Goal: Obtain resource: Obtain resource

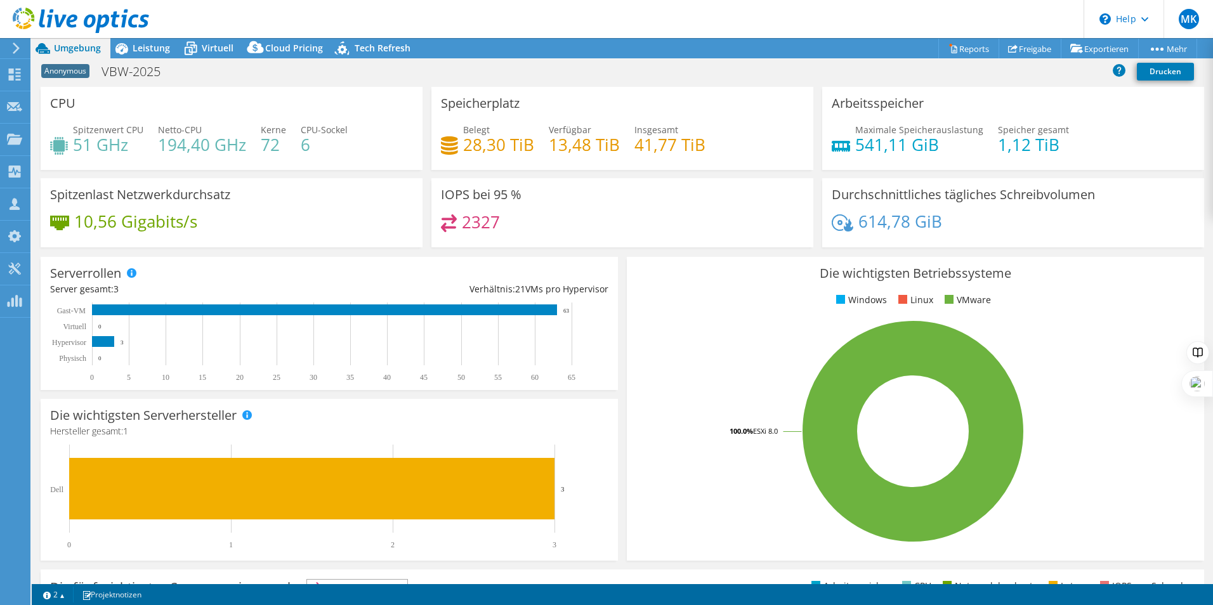
select select "USD"
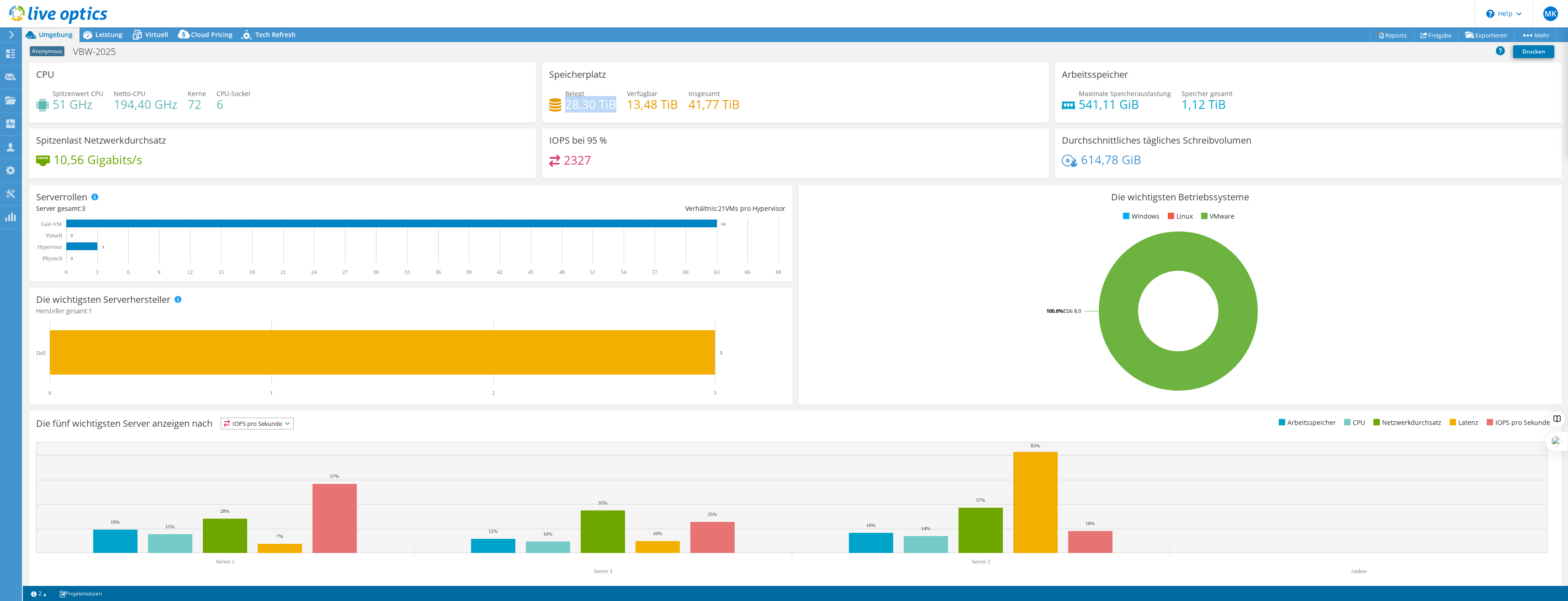
drag, startPoint x: 609, startPoint y: 104, endPoint x: 564, endPoint y: 101, distance: 45.1
click at [565, 101] on h4 "28,30 TiB" at bounding box center [591, 104] width 51 height 10
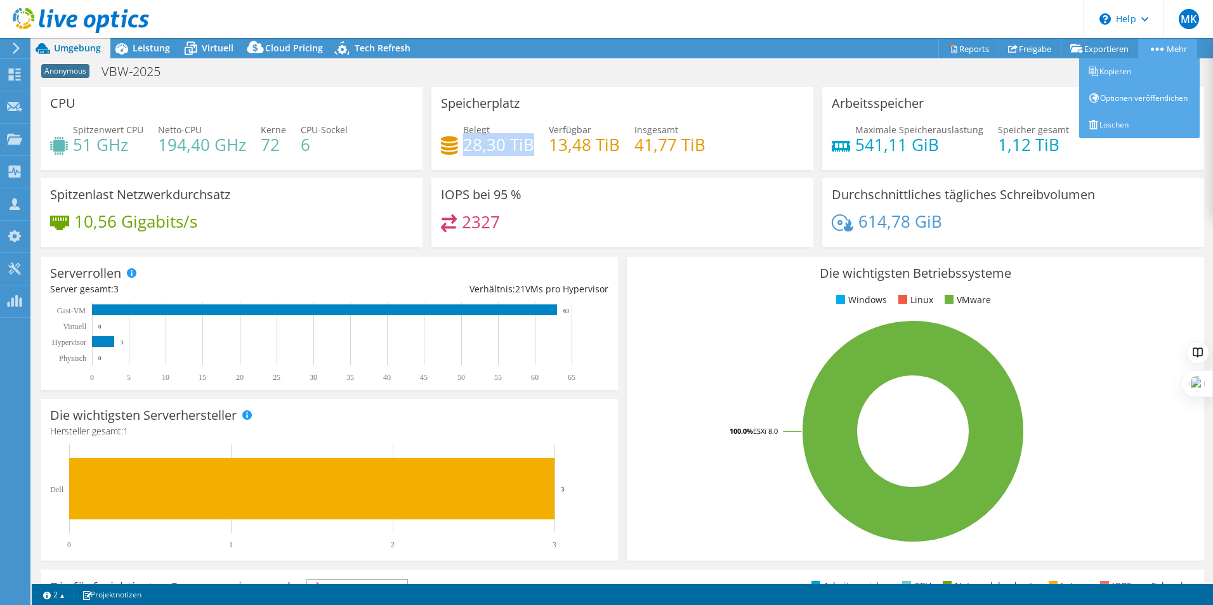
click at [1191, 46] on link "Mehr" at bounding box center [1167, 49] width 59 height 20
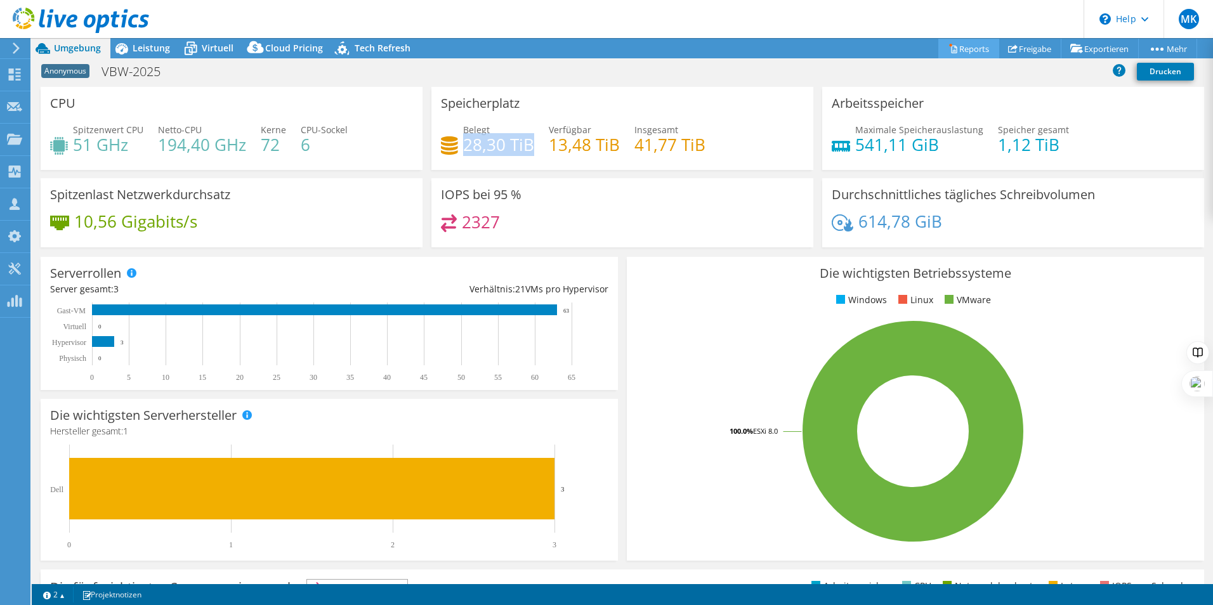
click at [953, 39] on link "Reports" at bounding box center [968, 49] width 61 height 20
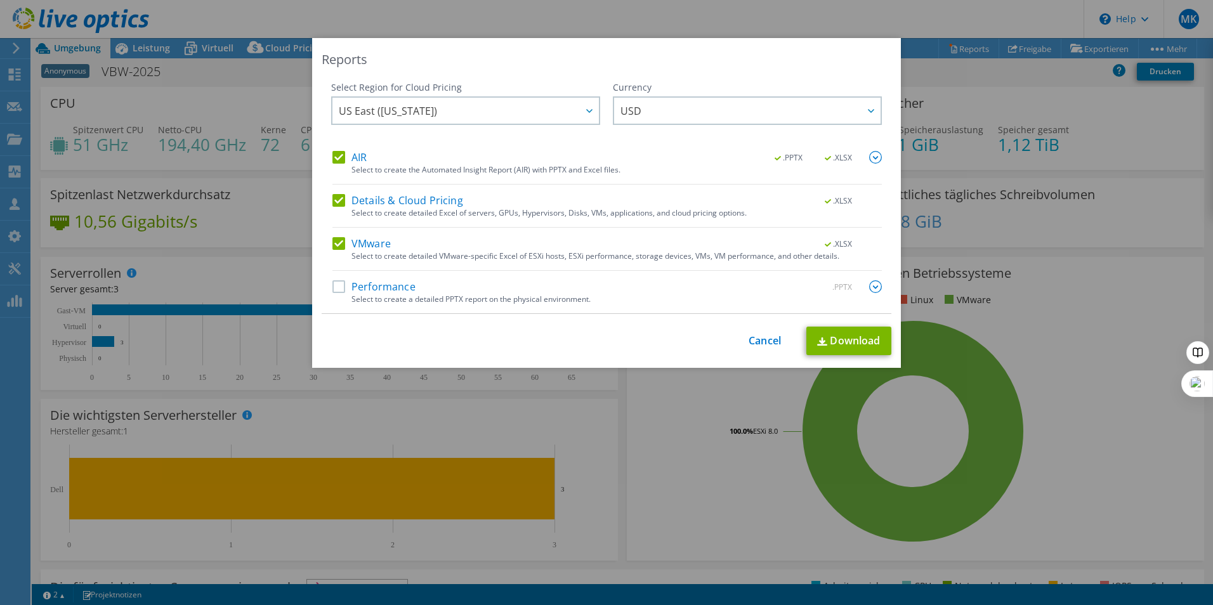
click at [343, 153] on label "AIR" at bounding box center [349, 157] width 34 height 13
click at [0, 0] on input "AIR" at bounding box center [0, 0] width 0 height 0
click at [332, 199] on label "Details & Cloud Pricing" at bounding box center [397, 200] width 131 height 13
click at [0, 0] on input "Details & Cloud Pricing" at bounding box center [0, 0] width 0 height 0
click at [832, 336] on link "Download" at bounding box center [848, 341] width 85 height 29
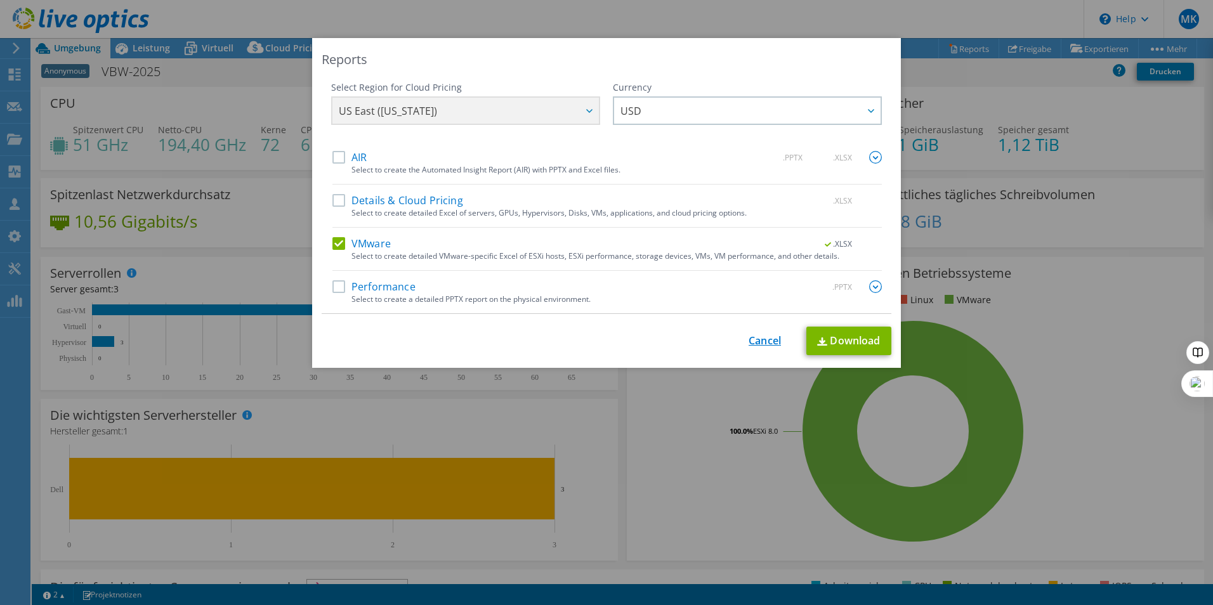
click at [758, 335] on link "Cancel" at bounding box center [765, 341] width 32 height 12
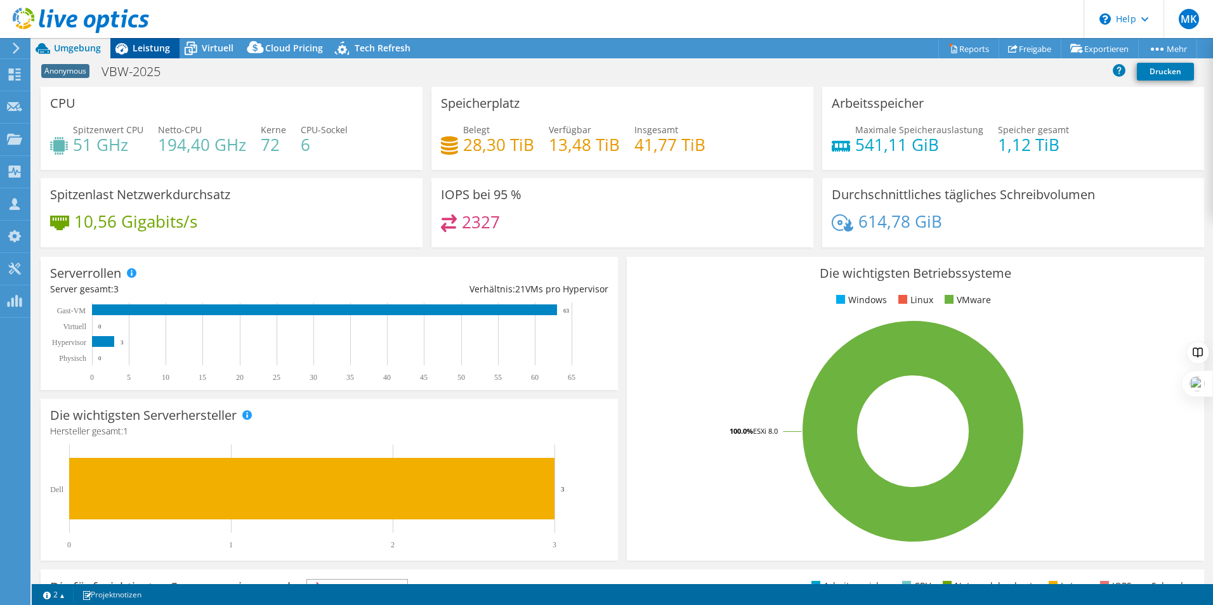
click at [162, 48] on span "Leistung" at bounding box center [151, 48] width 37 height 12
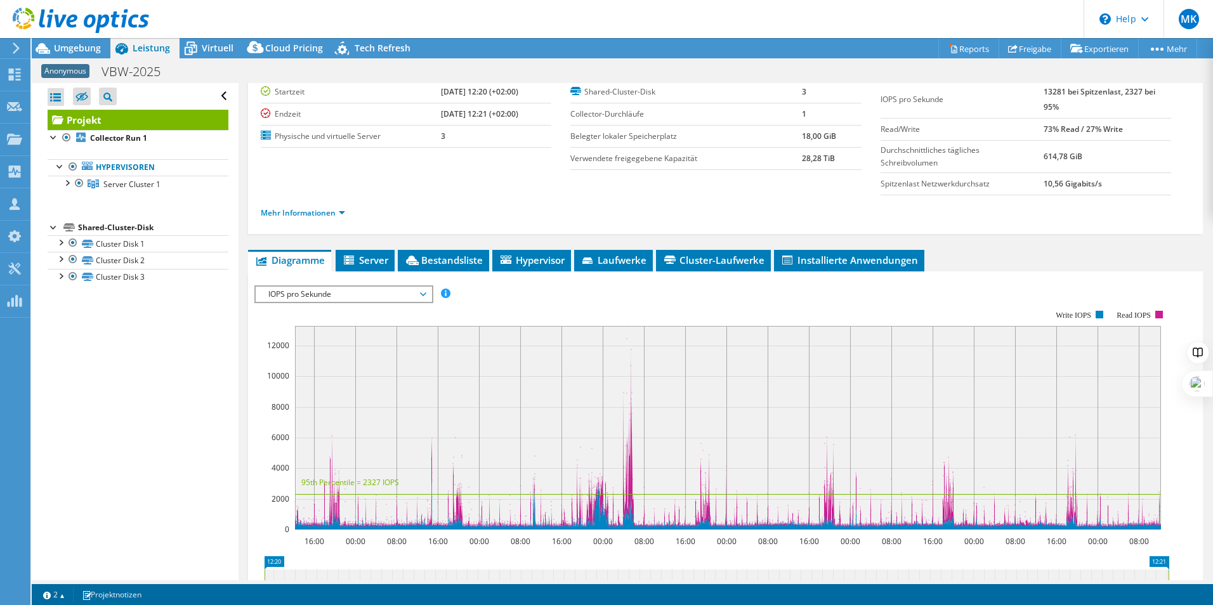
scroll to position [127, 0]
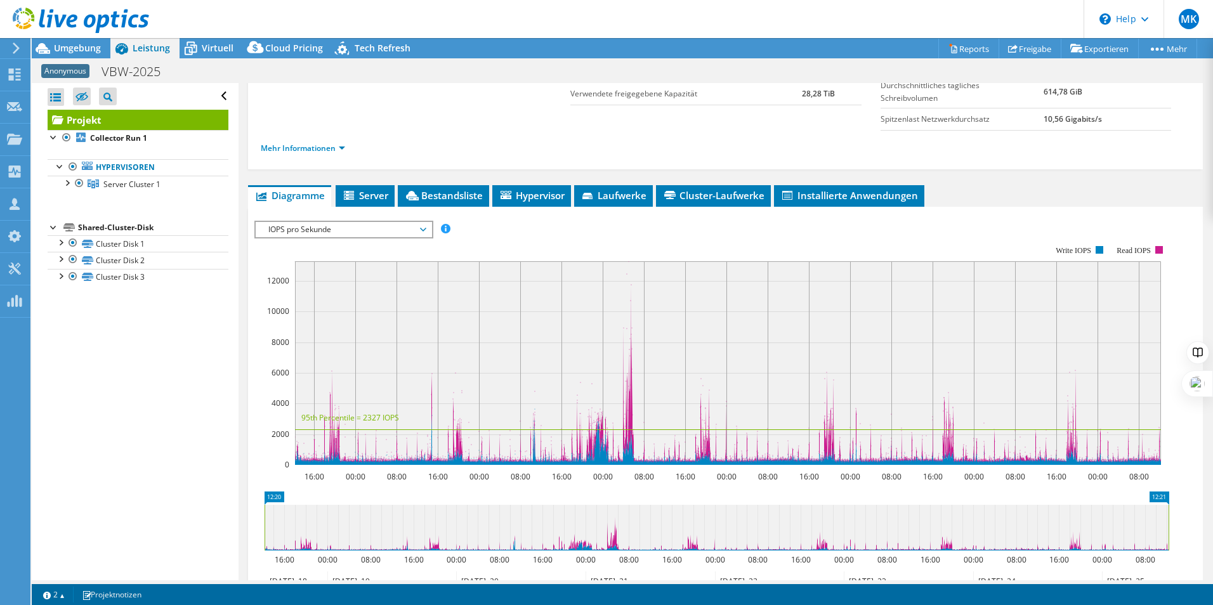
click at [1051, 178] on div "Projekt Details [PERSON_NAME] 7 Tage, 0 hr, 1 Min. Startzeit [DATE] 12:20 (+02:…" at bounding box center [726, 348] width 974 height 785
click at [68, 47] on span "Umgebung" at bounding box center [77, 48] width 47 height 12
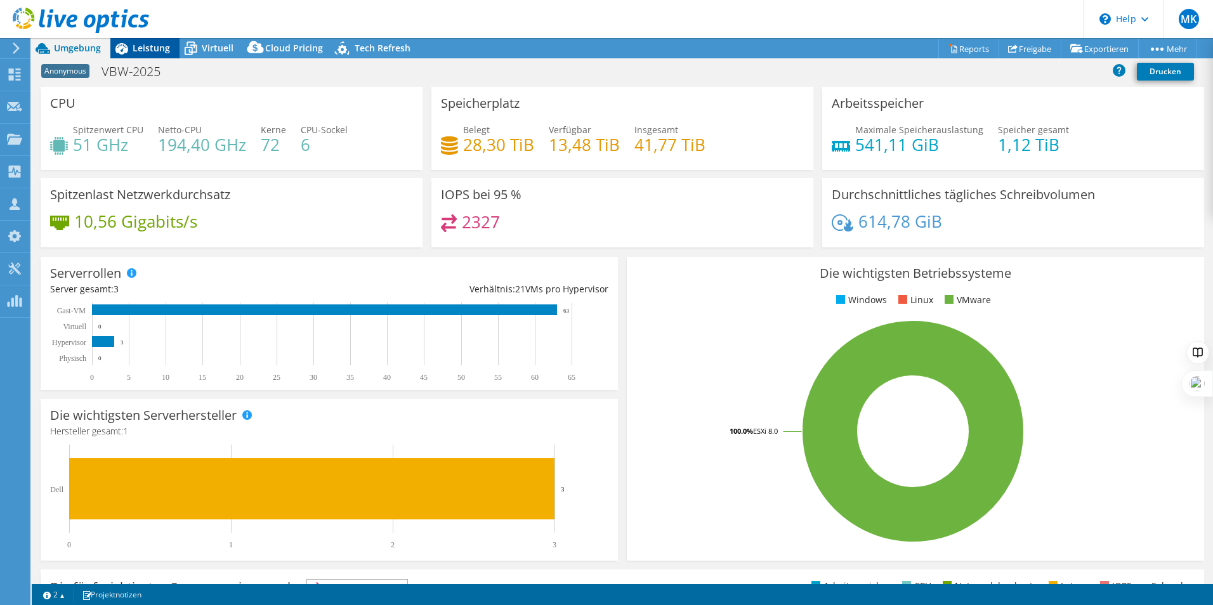
click at [147, 46] on span "Leistung" at bounding box center [151, 48] width 37 height 12
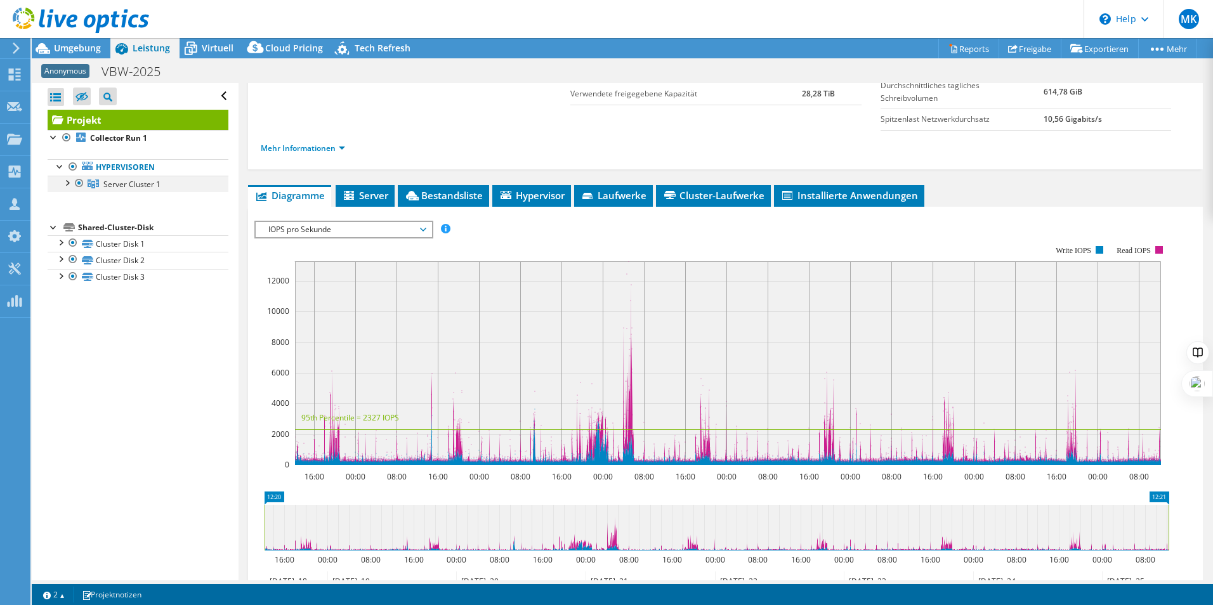
click at [67, 183] on div at bounding box center [66, 182] width 13 height 13
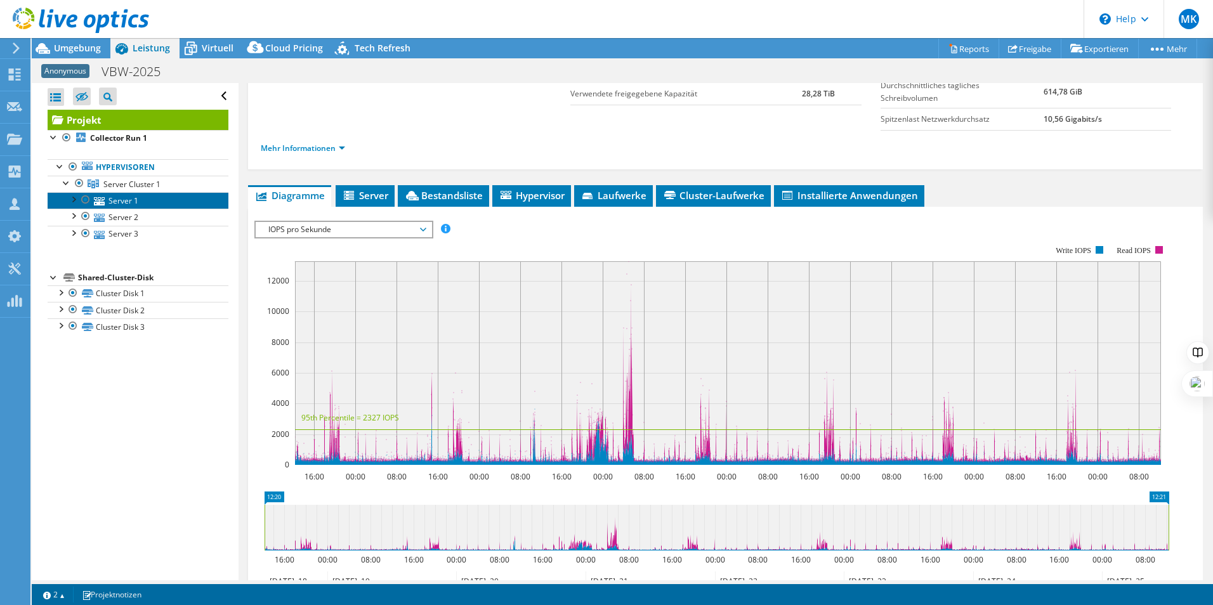
click at [121, 202] on link "Server 1" at bounding box center [138, 200] width 181 height 16
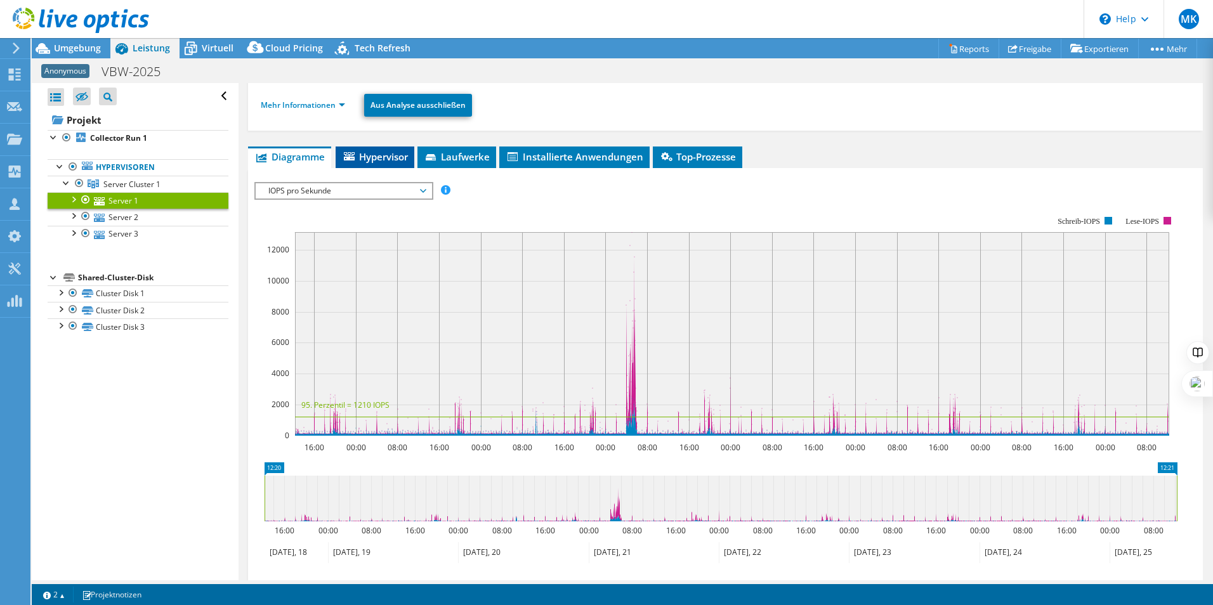
click at [383, 159] on span "Hypervisor" at bounding box center [375, 156] width 66 height 13
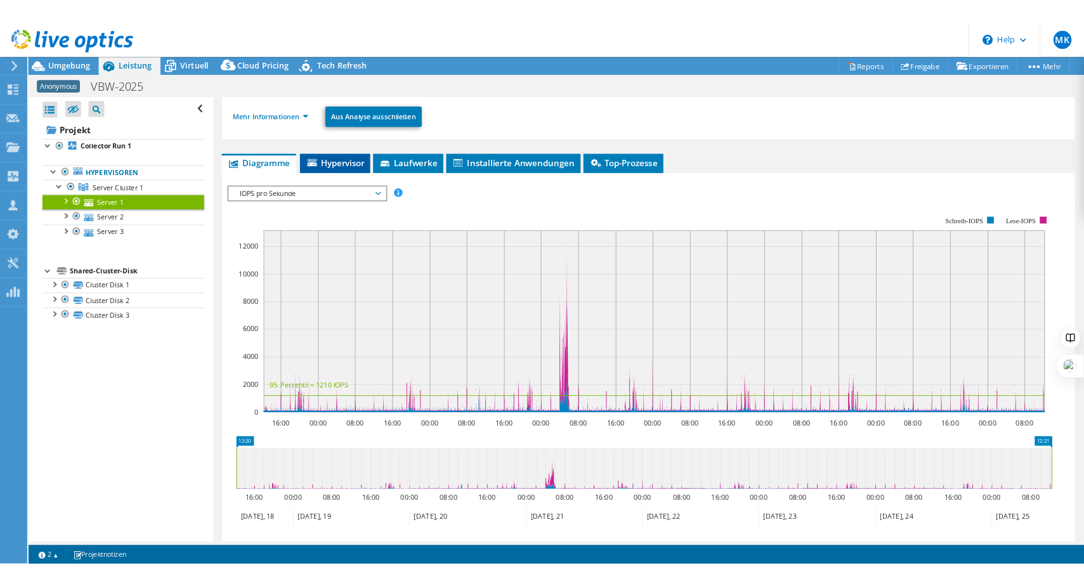
scroll to position [36, 0]
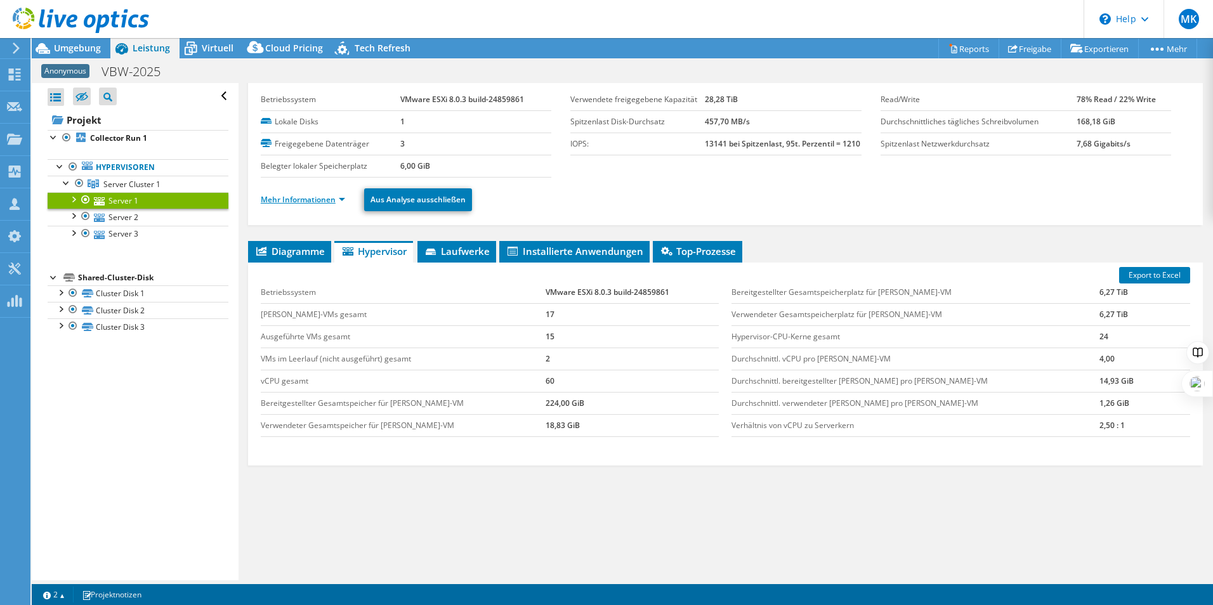
click at [301, 200] on link "Mehr Informationen" at bounding box center [303, 199] width 84 height 11
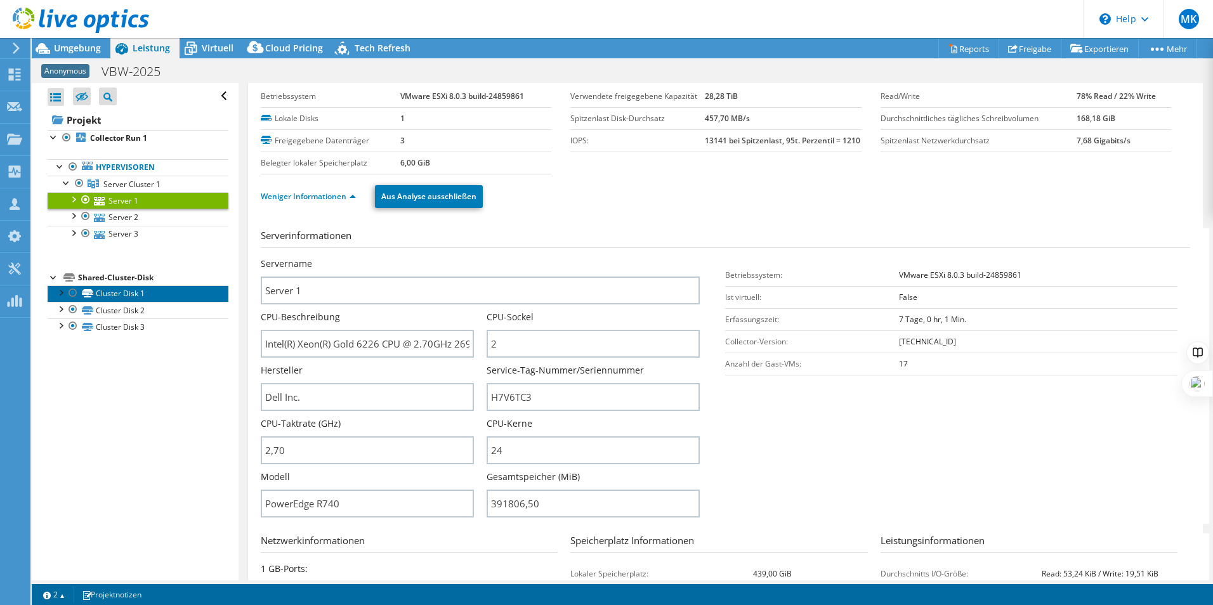
click at [83, 297] on icon at bounding box center [87, 293] width 11 height 8
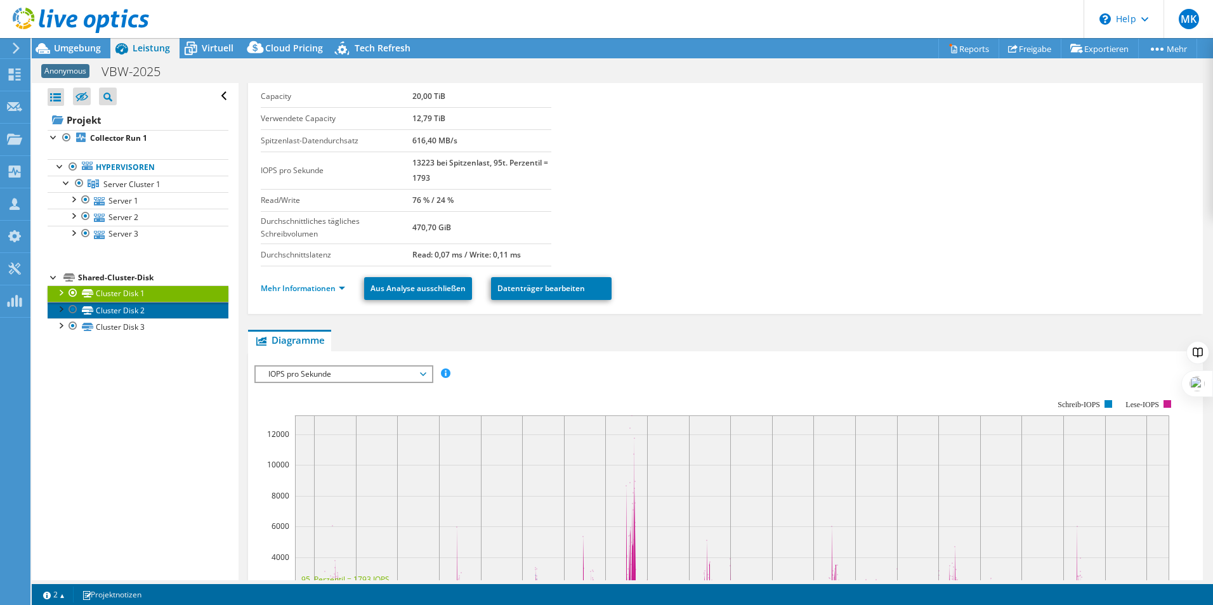
click at [112, 313] on link "Cluster Disk 2" at bounding box center [138, 310] width 181 height 16
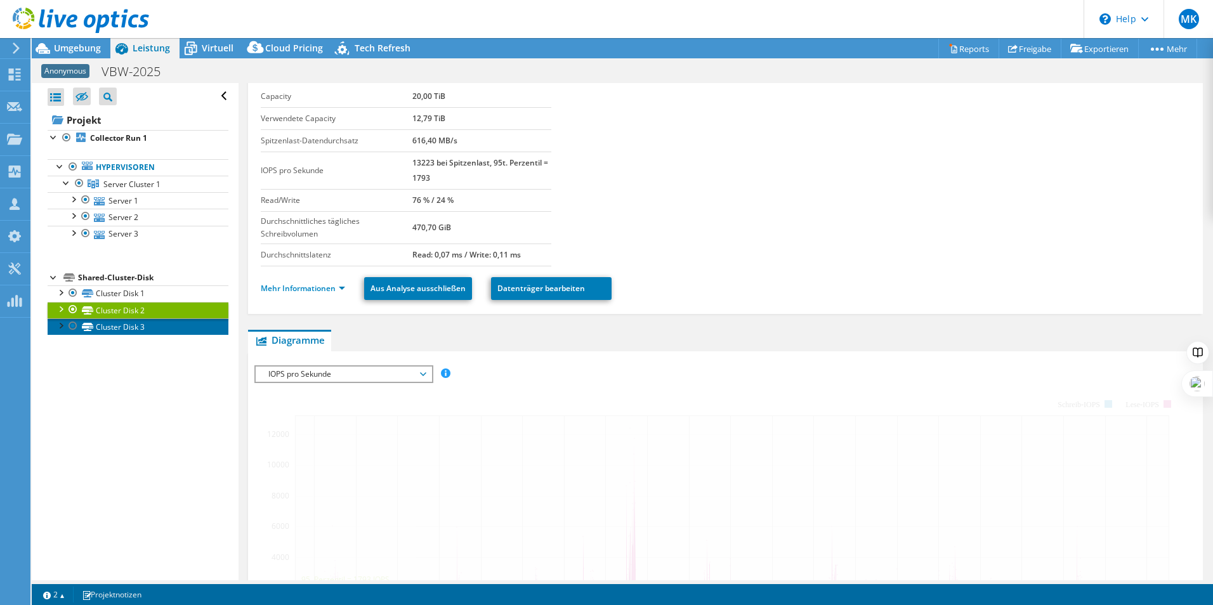
click at [120, 329] on link "Cluster Disk 3" at bounding box center [138, 326] width 181 height 16
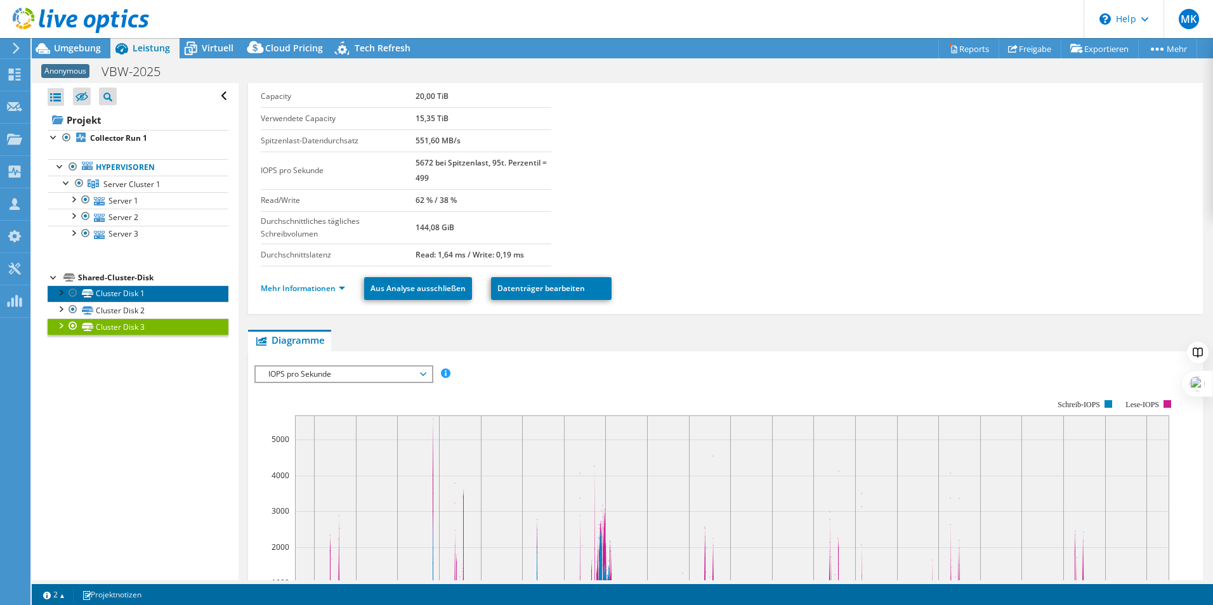
click at [128, 298] on link "Cluster Disk 1" at bounding box center [138, 293] width 181 height 16
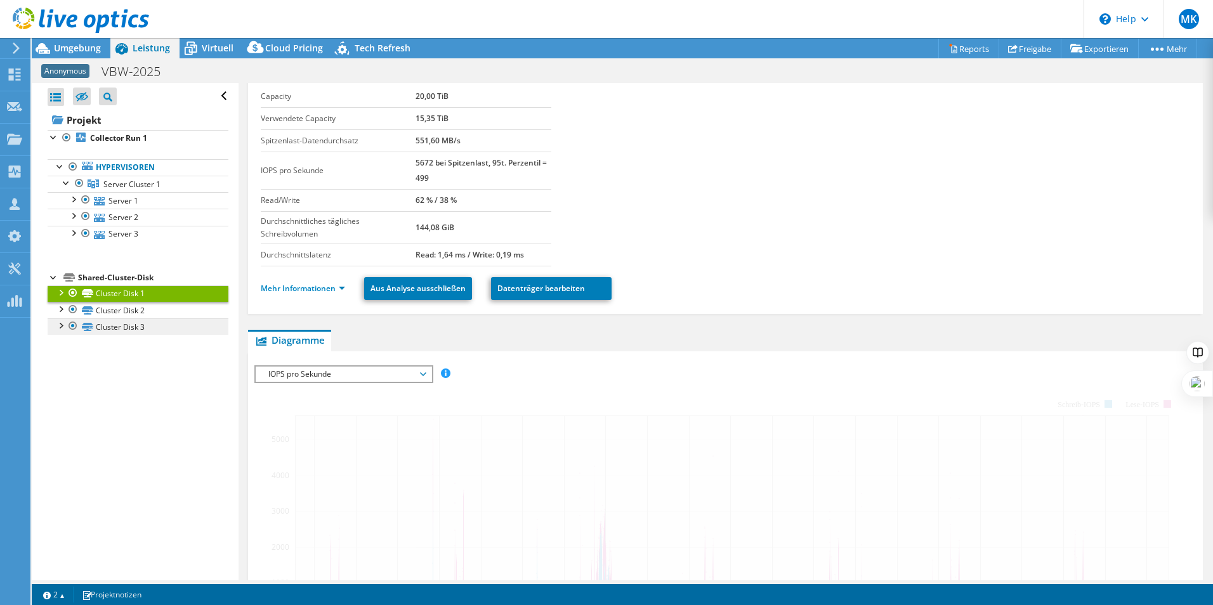
click at [60, 327] on div at bounding box center [60, 324] width 13 height 13
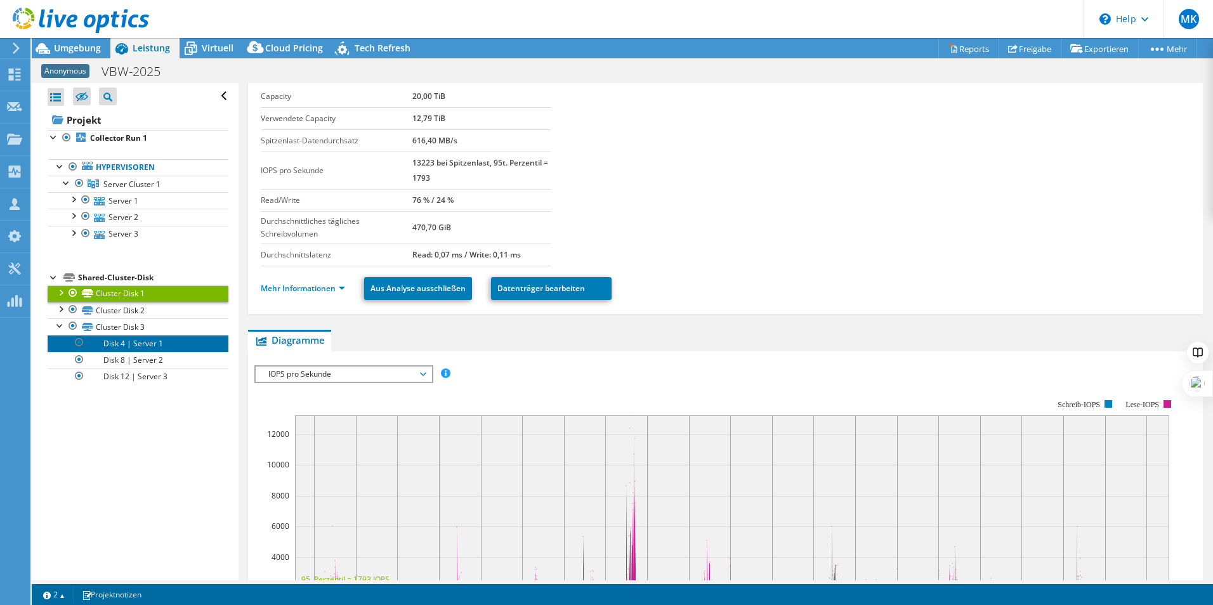
click at [124, 344] on link "Disk 4 | Server 1" at bounding box center [138, 343] width 181 height 16
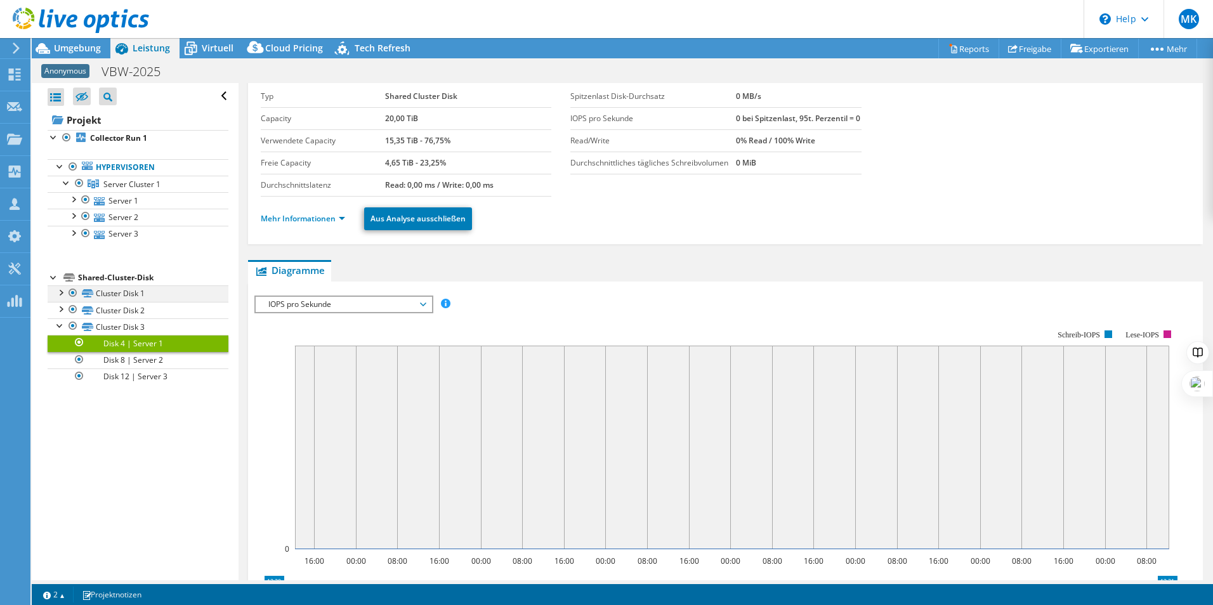
click at [61, 296] on div at bounding box center [60, 291] width 13 height 13
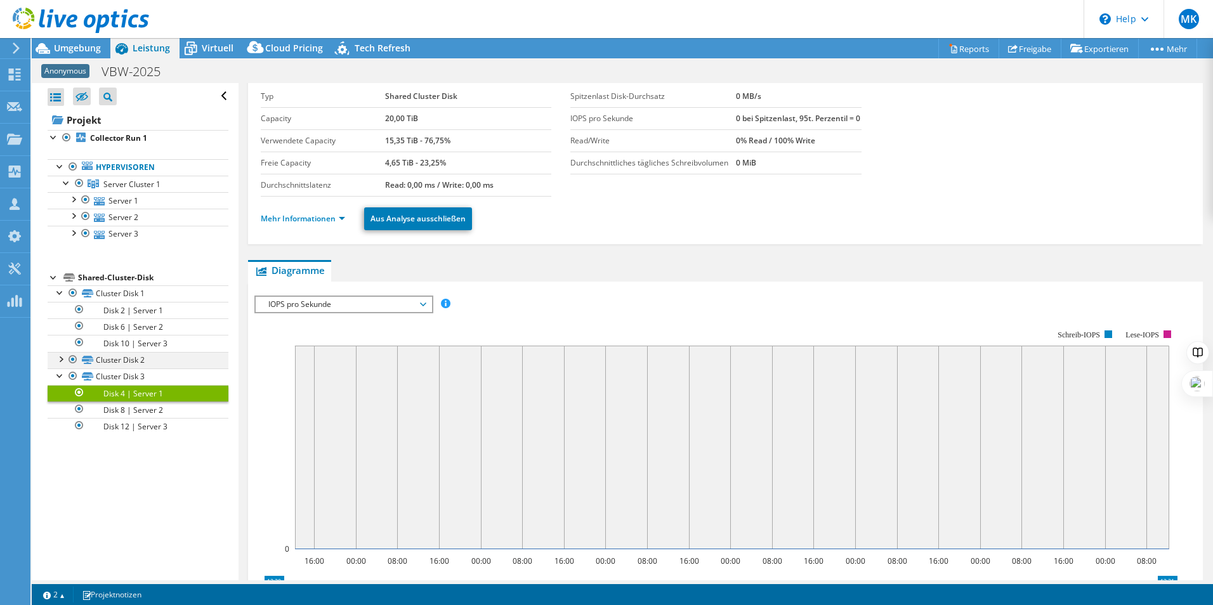
click at [62, 360] on div at bounding box center [60, 358] width 13 height 13
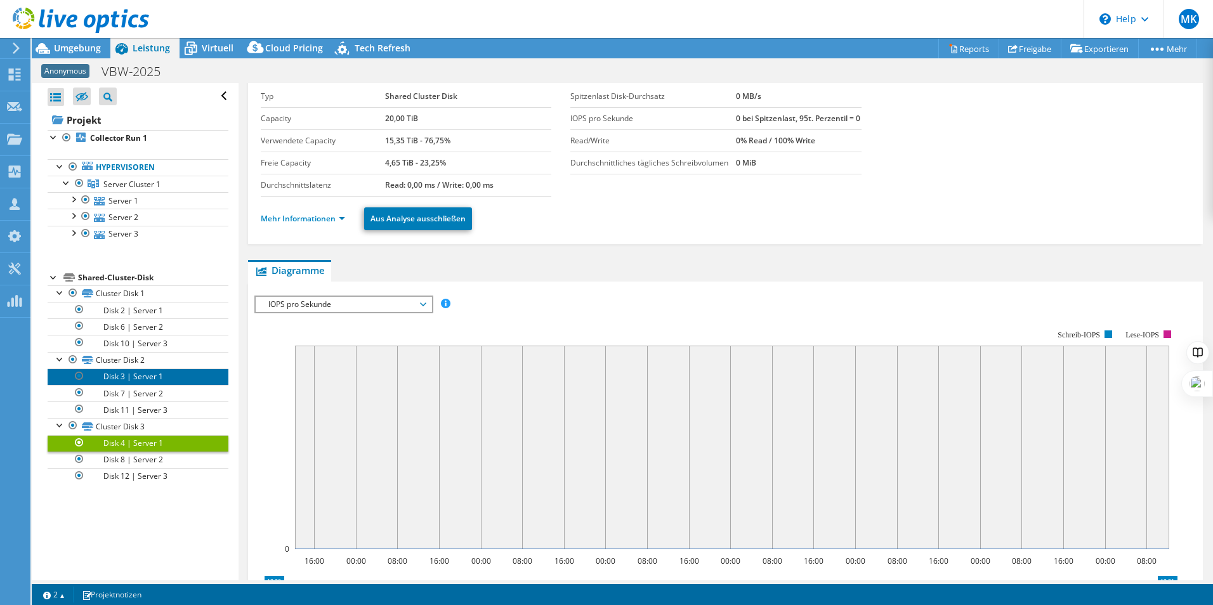
click at [149, 379] on link "Disk 3 | Server 1" at bounding box center [138, 377] width 181 height 16
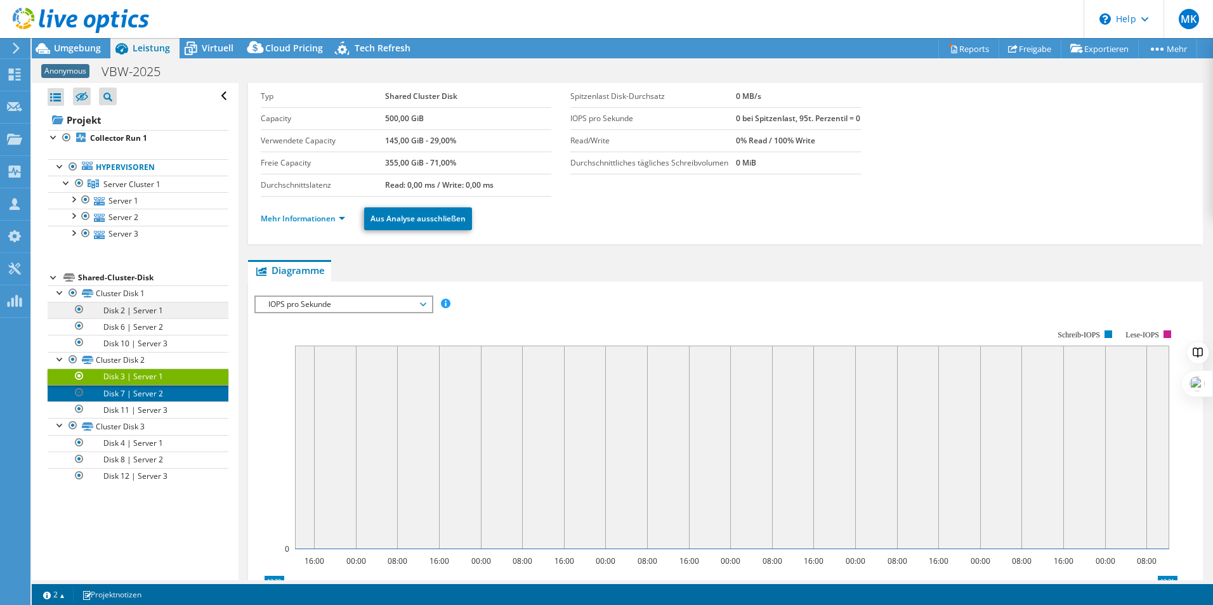
drag, startPoint x: 154, startPoint y: 394, endPoint x: 141, endPoint y: 308, distance: 86.5
click at [154, 394] on link "Disk 7 | Server 2" at bounding box center [138, 393] width 181 height 16
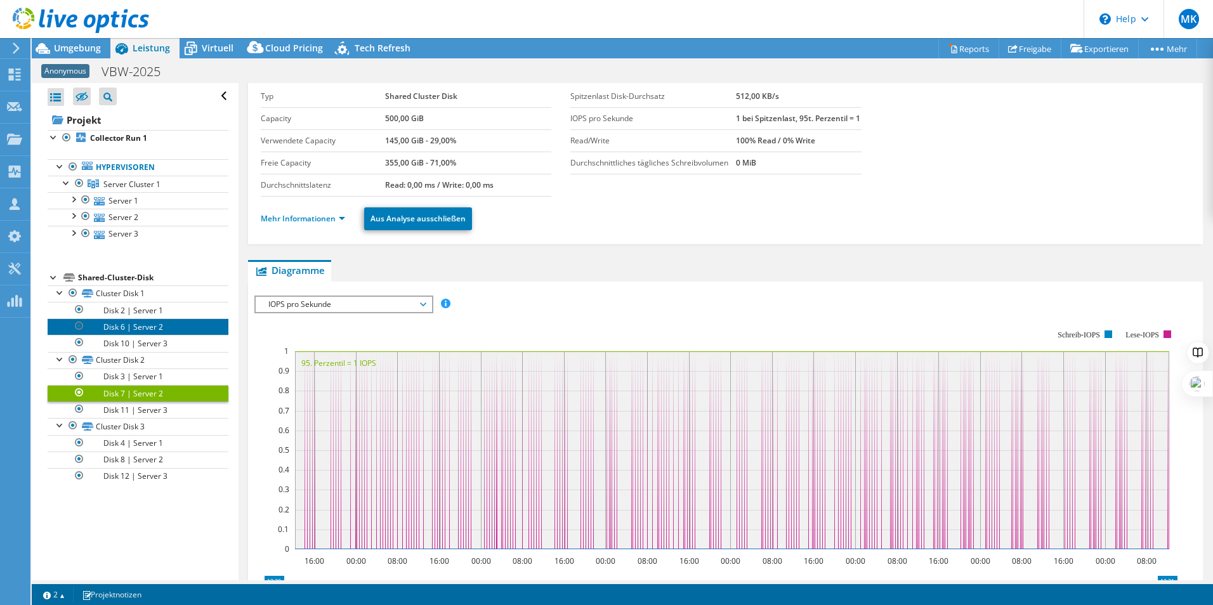
click at [140, 329] on link "Disk 6 | Server 2" at bounding box center [138, 326] width 181 height 16
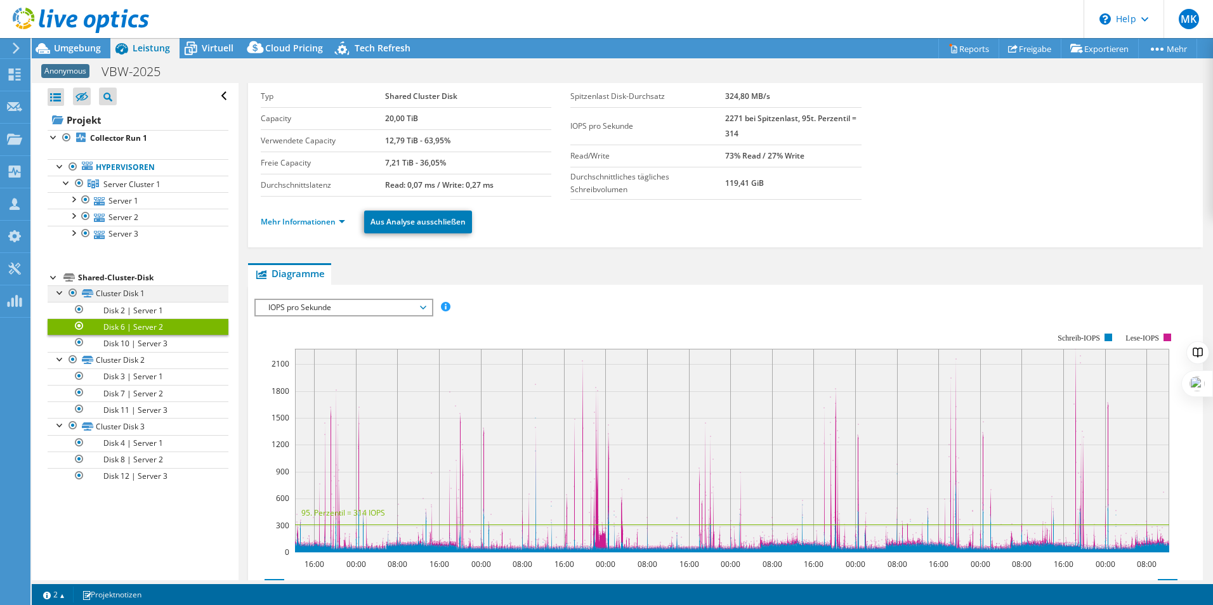
click at [55, 292] on div at bounding box center [60, 291] width 13 height 13
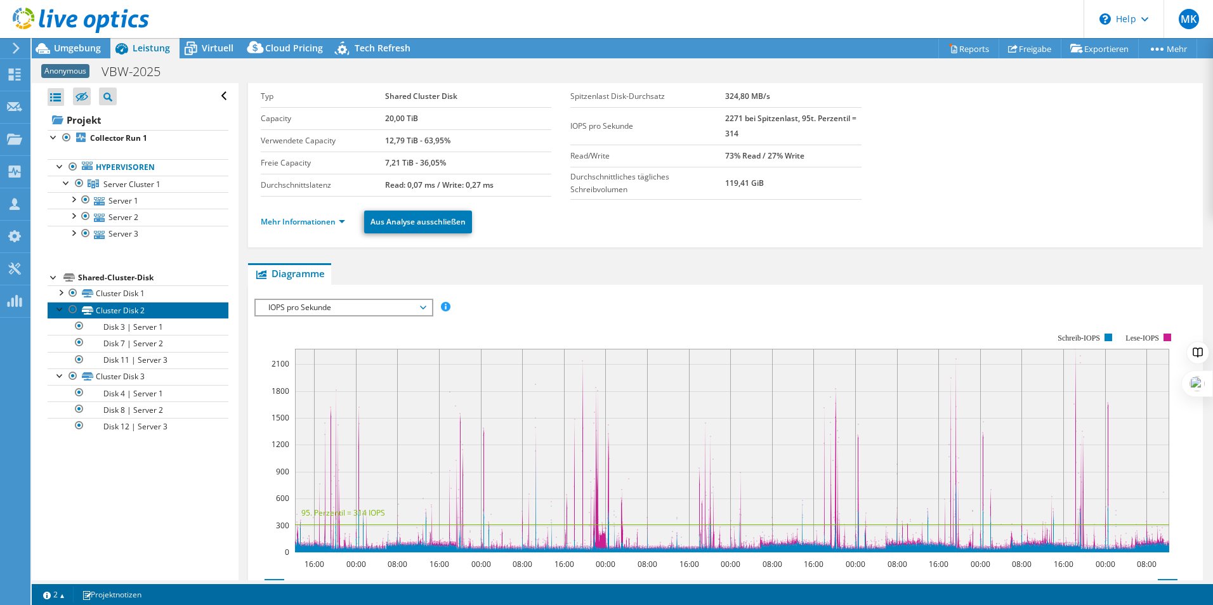
click at [60, 317] on link "Cluster Disk 2" at bounding box center [138, 310] width 181 height 16
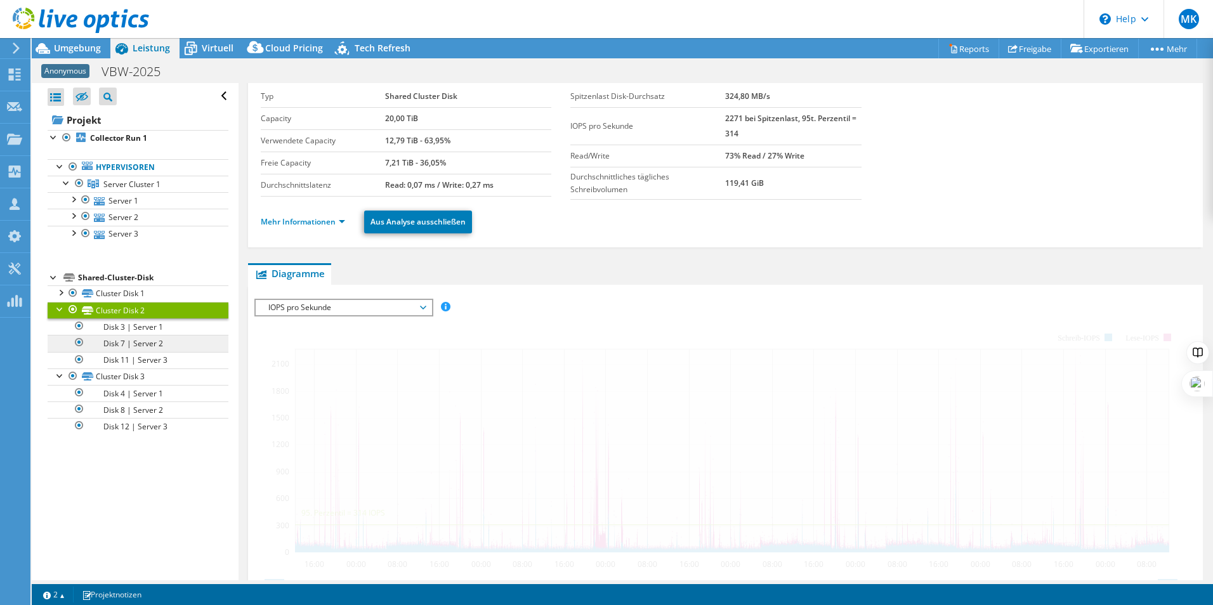
click at [60, 311] on div at bounding box center [60, 308] width 13 height 13
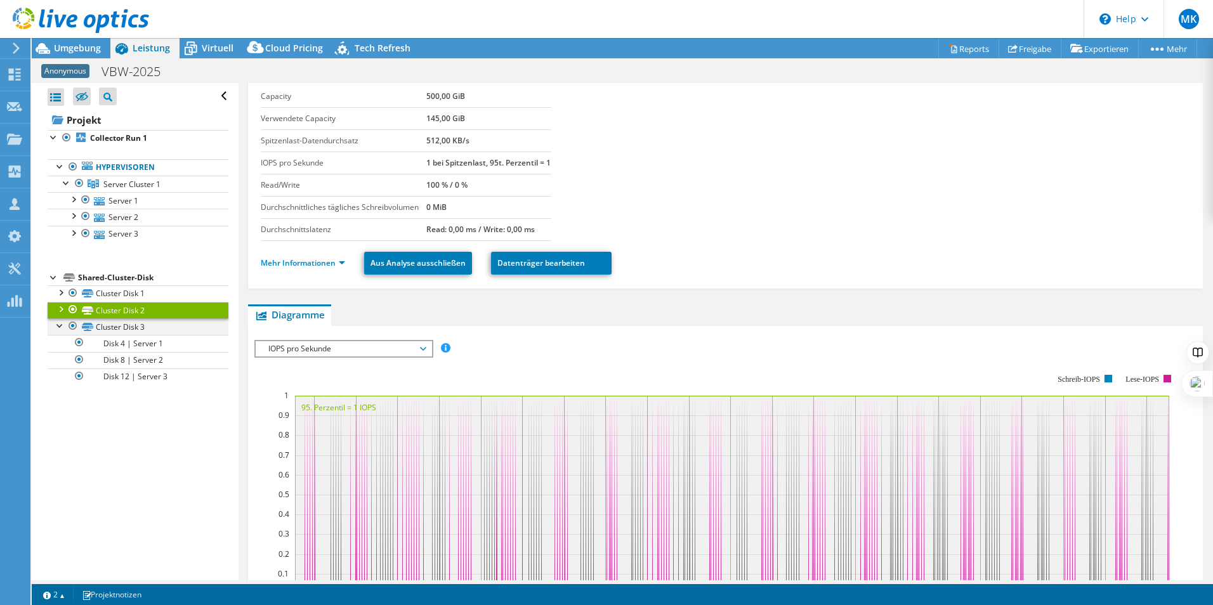
click at [60, 327] on div at bounding box center [60, 324] width 13 height 13
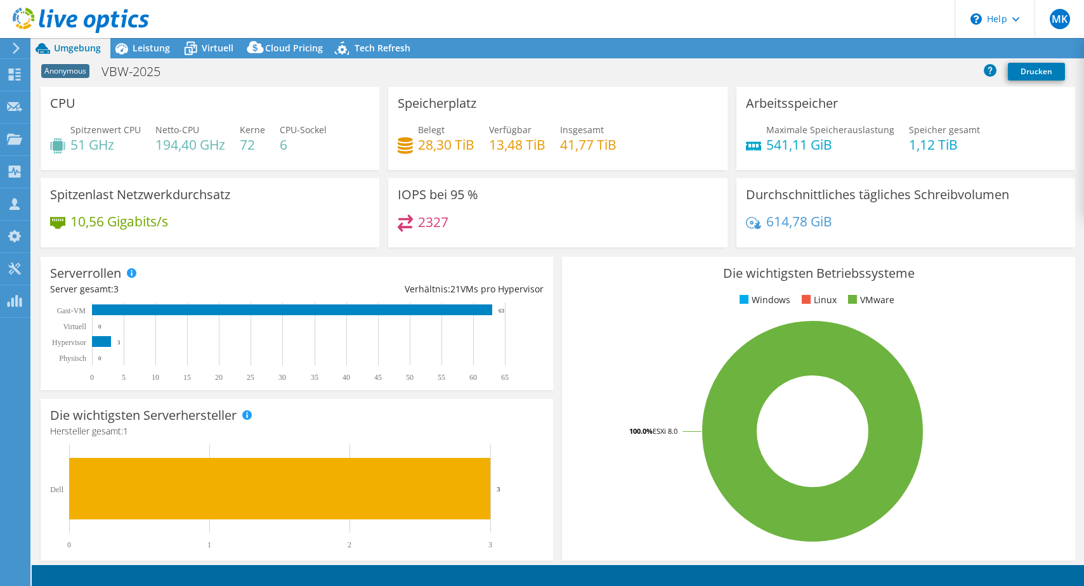
select select "USD"
radio input "true"
radio input "false"
